Goal: Transaction & Acquisition: Purchase product/service

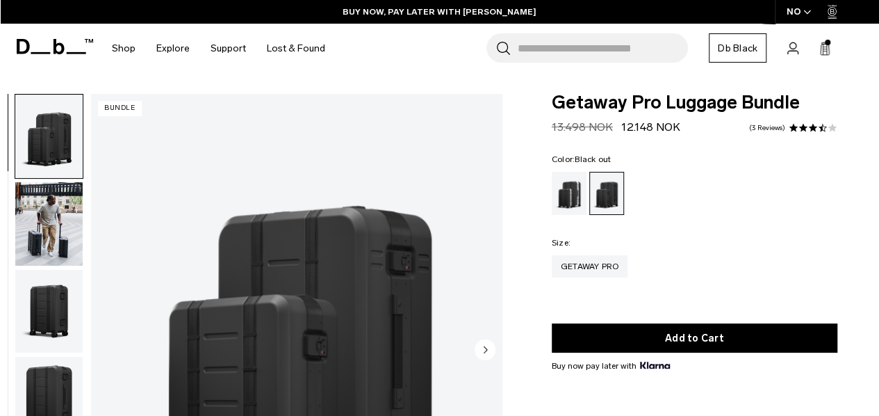
click at [827, 50] on icon at bounding box center [825, 49] width 11 height 14
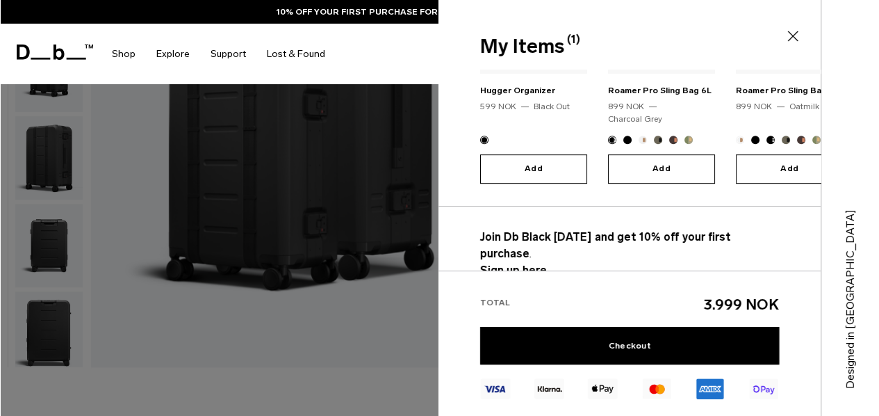
scroll to position [247, 0]
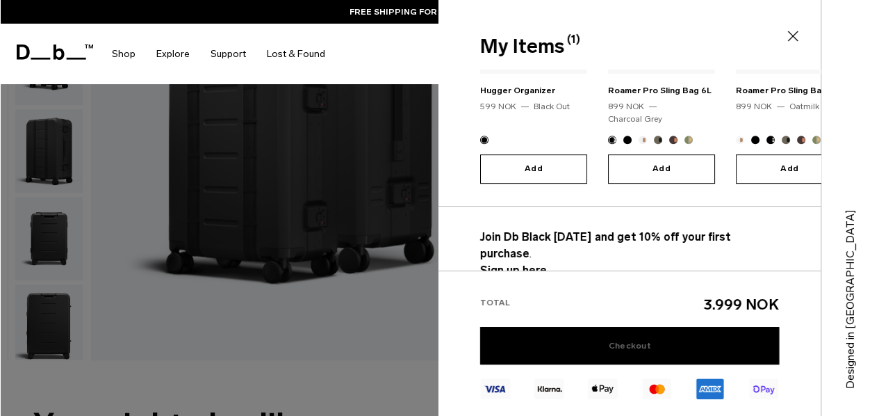
click at [630, 350] on link "Checkout" at bounding box center [629, 346] width 299 height 38
